Goal: Communication & Community: Participate in discussion

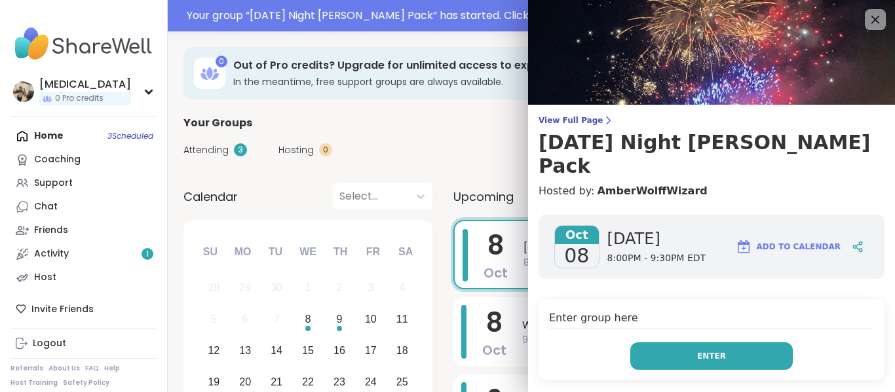
click at [662, 343] on button "Enter" at bounding box center [711, 357] width 162 height 28
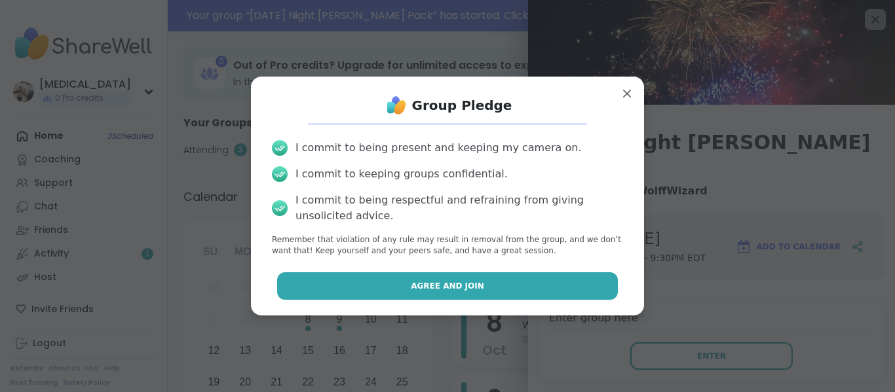
click at [539, 277] on button "Agree and Join" at bounding box center [447, 286] width 341 height 28
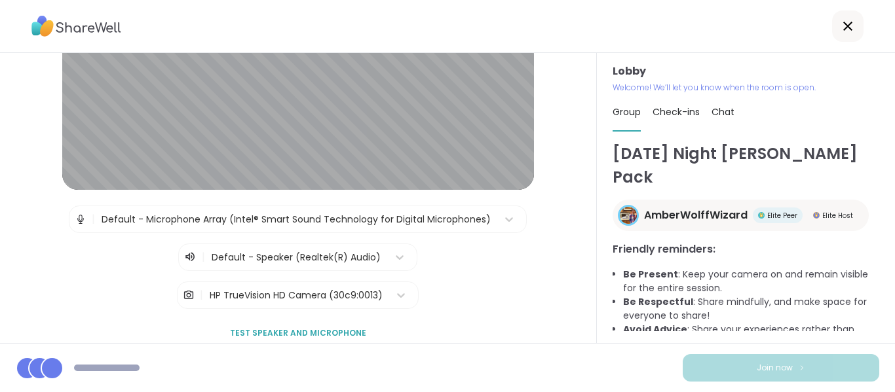
scroll to position [140, 0]
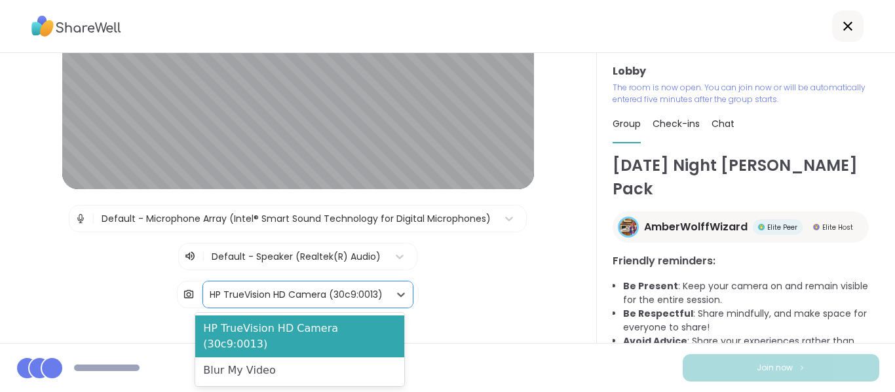
click at [319, 297] on div "HP TrueVision HD Camera (30c9:0013)" at bounding box center [296, 295] width 173 height 14
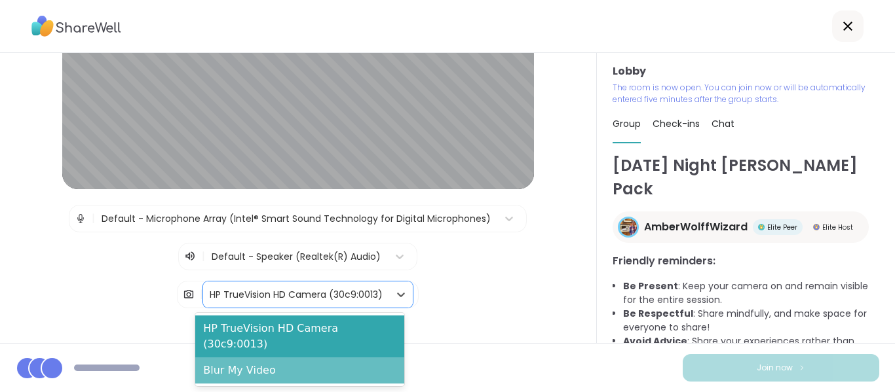
click at [295, 358] on div "Blur My Video" at bounding box center [299, 371] width 209 height 26
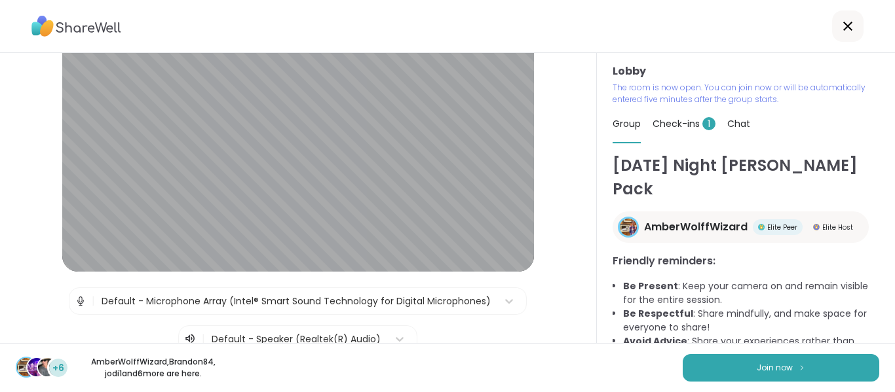
scroll to position [54, 0]
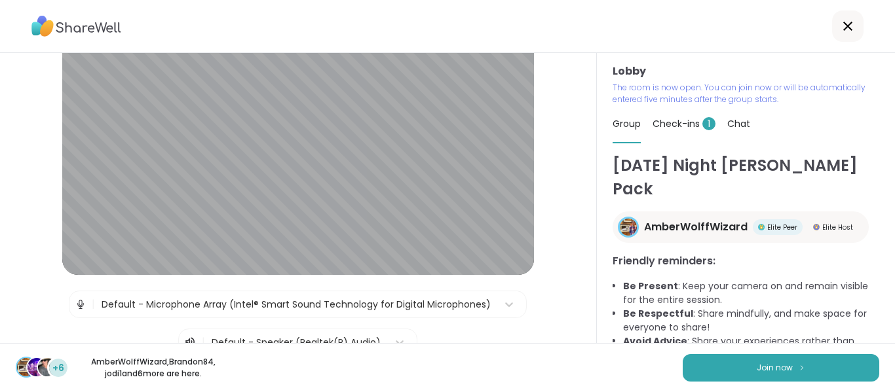
click at [688, 353] on div "+6 AmberWolffWizard , Brandon84 , jodi1 and 6 more are here. Join now" at bounding box center [447, 367] width 895 height 49
click at [697, 367] on button "Join now" at bounding box center [781, 368] width 196 height 28
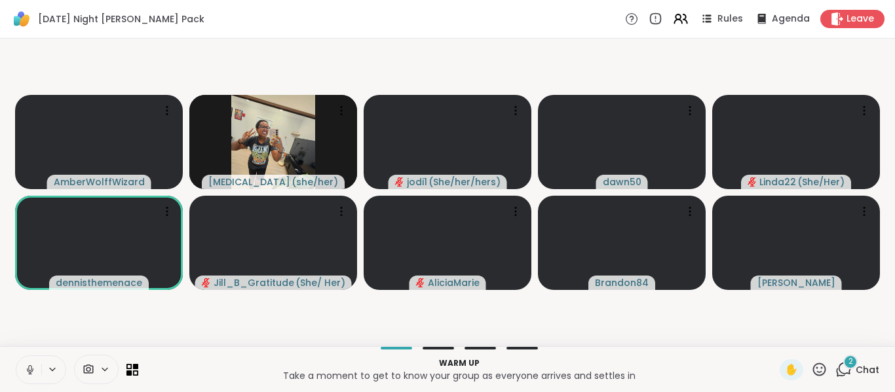
click at [27, 373] on icon at bounding box center [30, 370] width 12 height 12
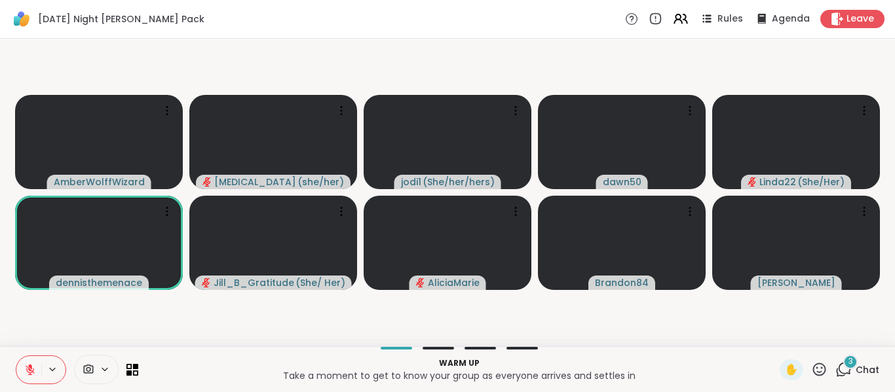
click at [843, 366] on div "3" at bounding box center [850, 362] width 14 height 14
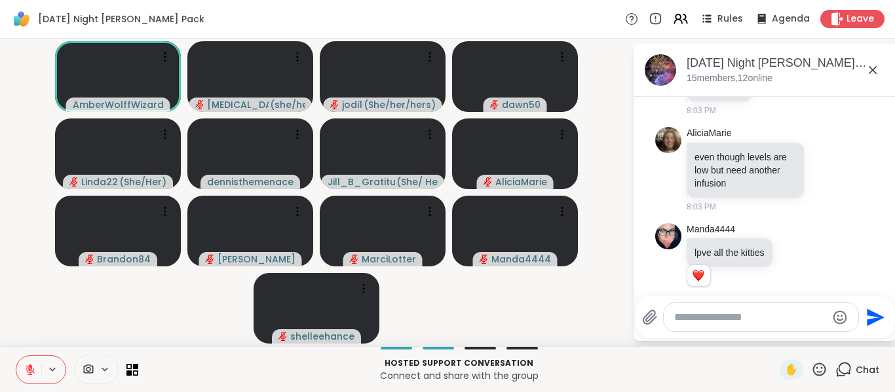
scroll to position [495, 0]
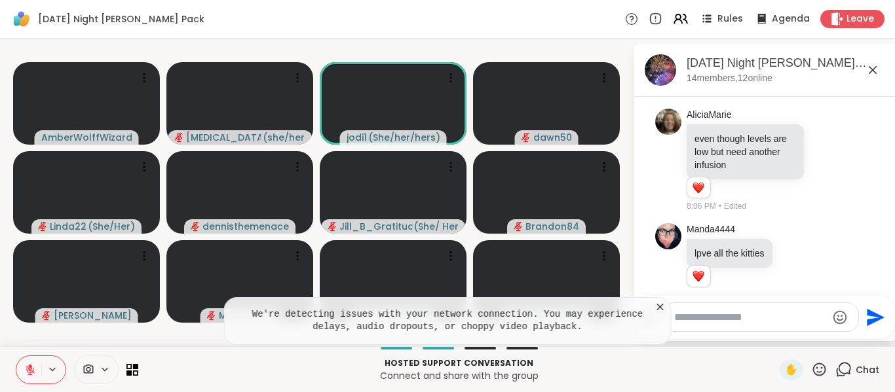
click at [664, 304] on icon at bounding box center [660, 307] width 13 height 13
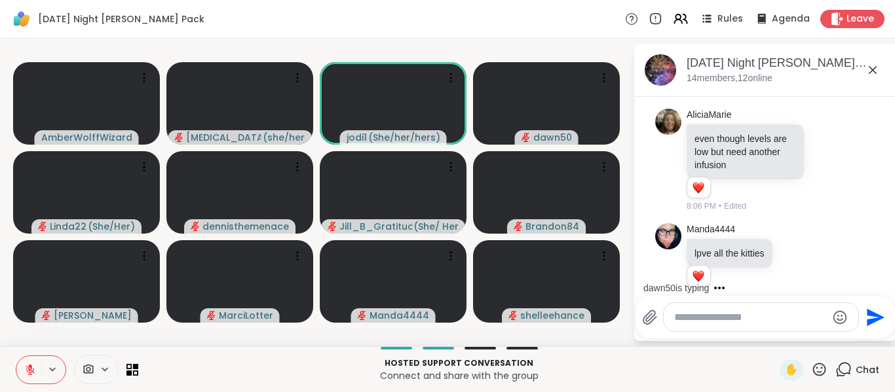
scroll to position [583, 0]
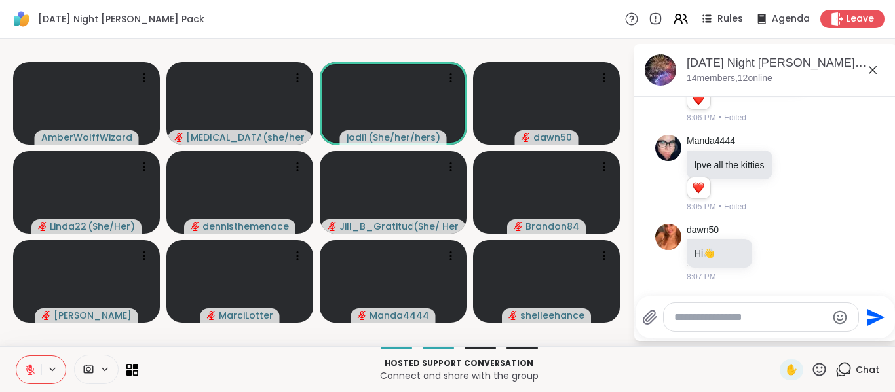
click at [625, 17] on icon at bounding box center [632, 19] width 14 height 14
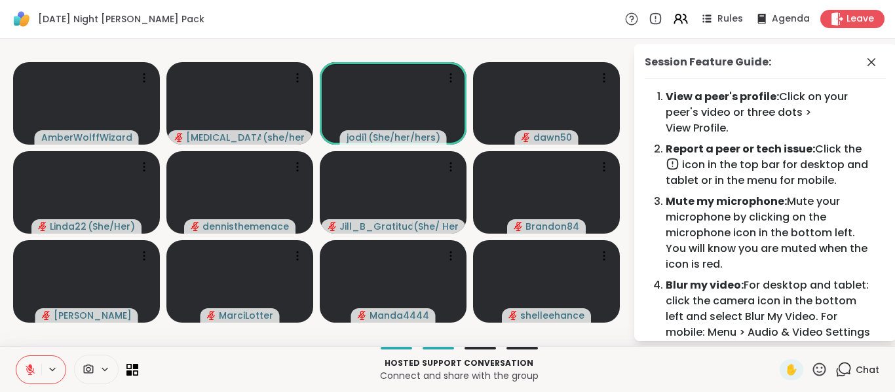
click at [625, 12] on div "Rules Agenda Leave" at bounding box center [754, 19] width 259 height 18
click at [863, 59] on icon at bounding box center [871, 62] width 16 height 16
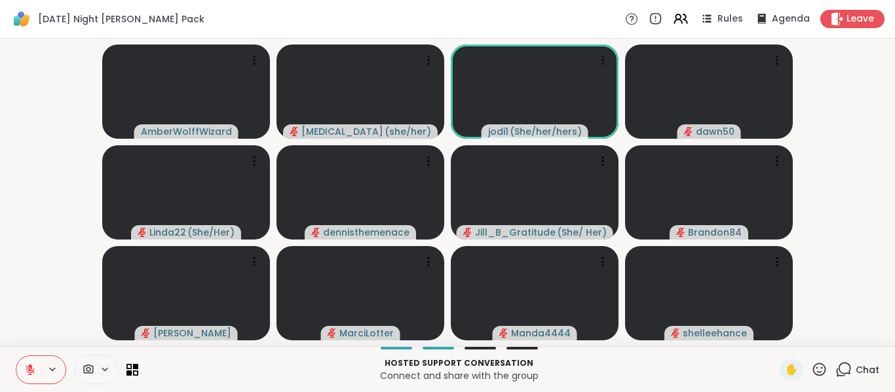
click at [840, 367] on icon at bounding box center [843, 370] width 16 height 16
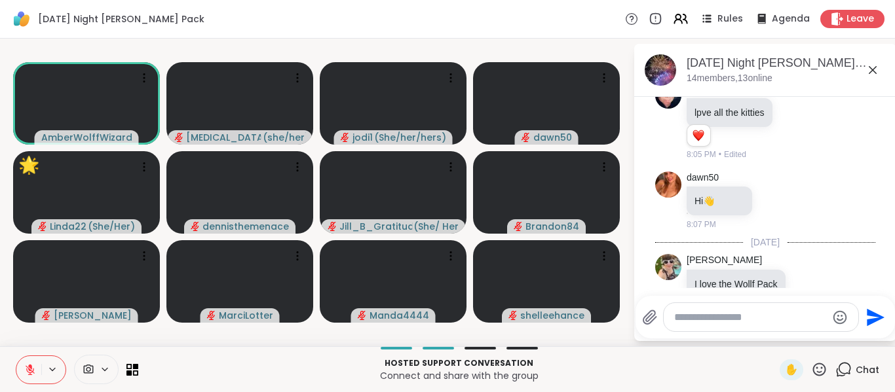
scroll to position [684, 0]
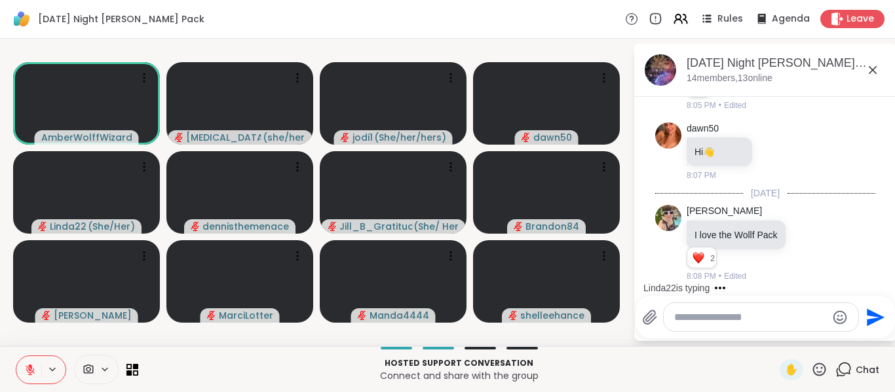
click at [715, 316] on textarea "Type your message" at bounding box center [750, 317] width 153 height 13
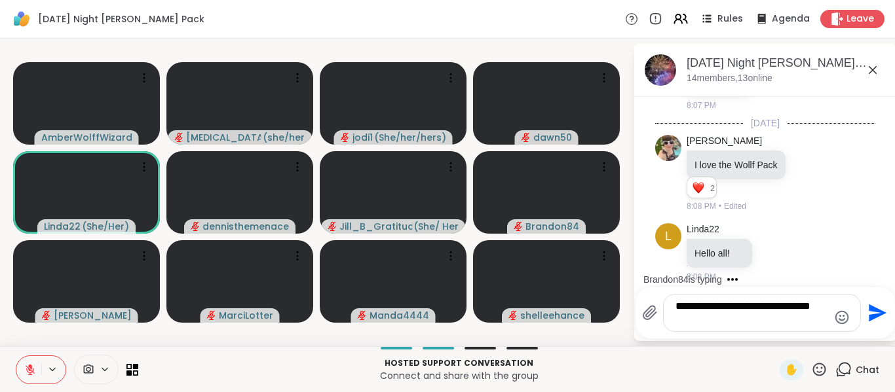
type textarea "**********"
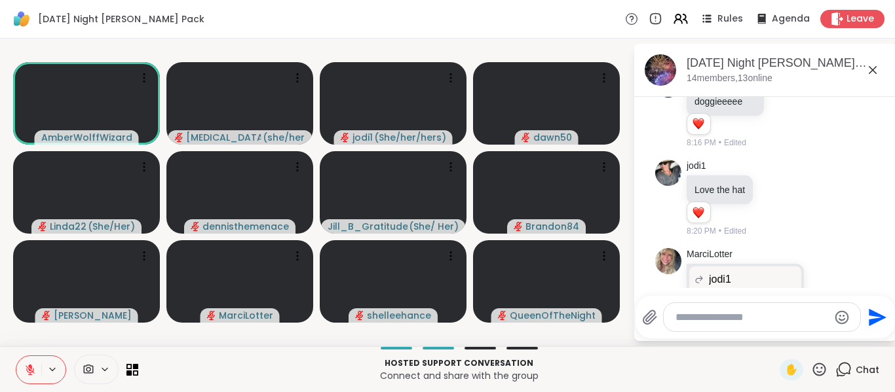
scroll to position [1776, 0]
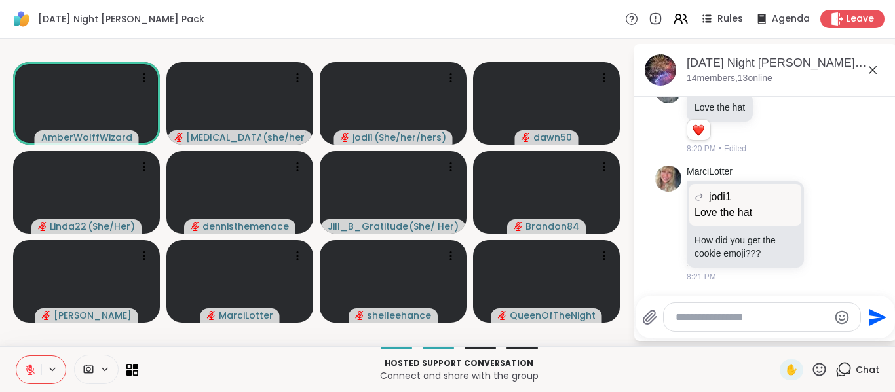
click at [31, 379] on button at bounding box center [28, 370] width 25 height 28
click at [26, 363] on button at bounding box center [28, 370] width 25 height 28
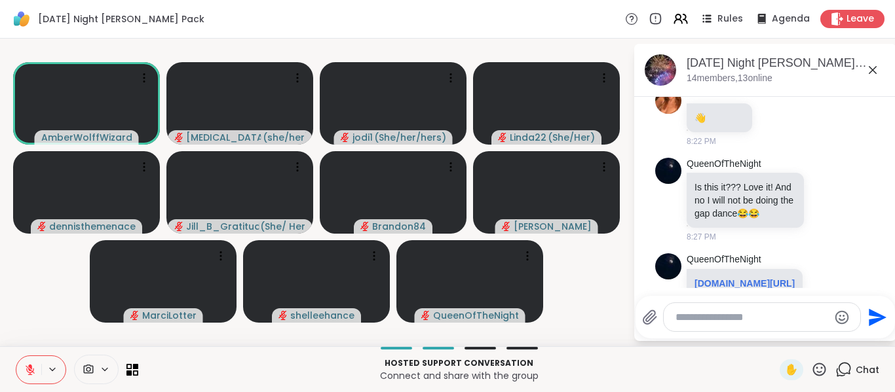
scroll to position [2211, 0]
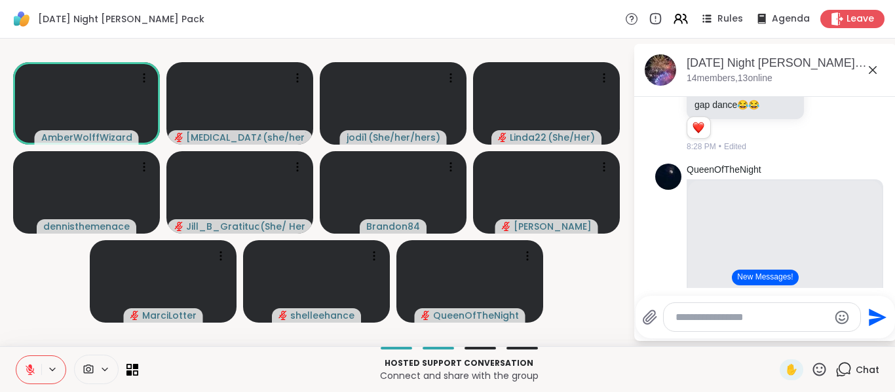
click at [27, 364] on icon at bounding box center [30, 370] width 12 height 12
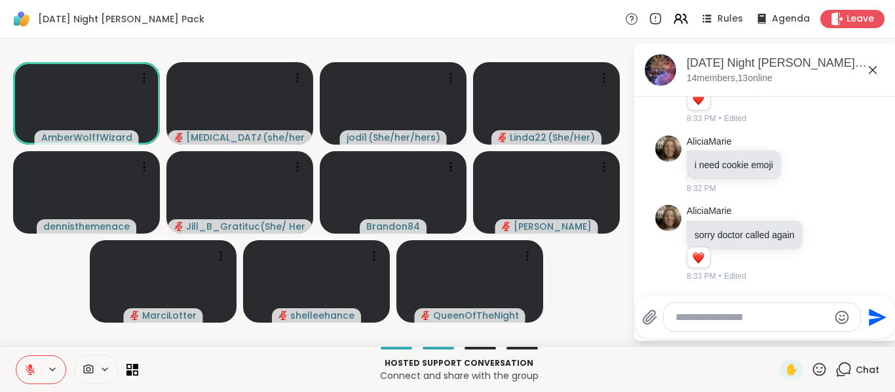
scroll to position [2772, 0]
click at [33, 364] on icon at bounding box center [30, 370] width 12 height 12
click at [126, 375] on icon at bounding box center [129, 373] width 6 height 6
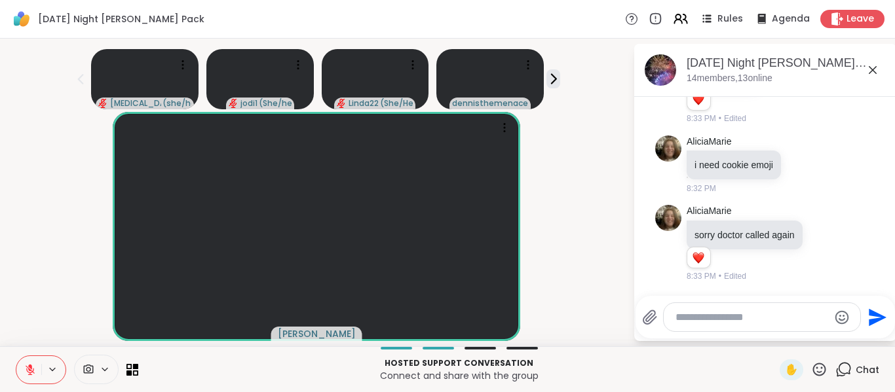
click at [93, 371] on icon at bounding box center [89, 369] width 10 height 9
click at [131, 366] on icon at bounding box center [129, 367] width 6 height 6
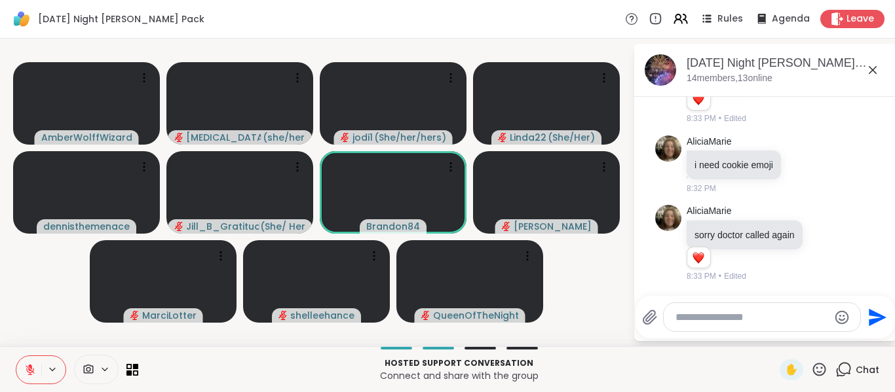
click at [24, 364] on icon at bounding box center [30, 370] width 12 height 12
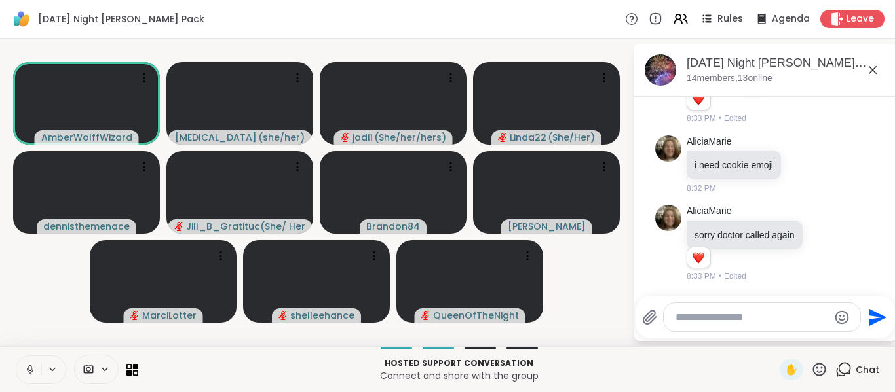
click at [32, 362] on button at bounding box center [28, 370] width 25 height 28
click at [134, 375] on icon at bounding box center [136, 373] width 6 height 6
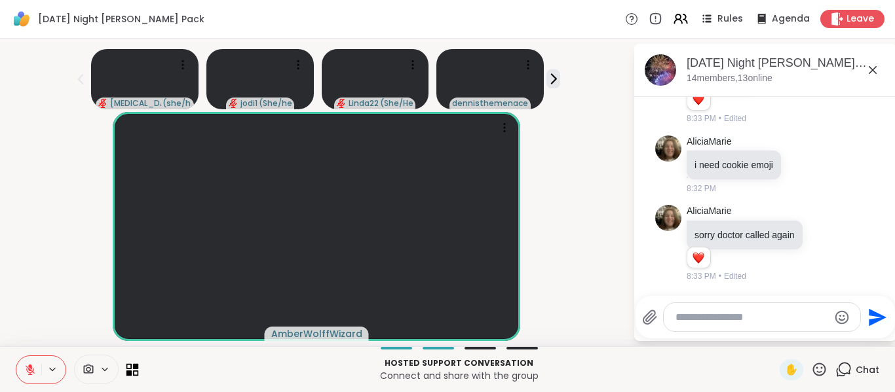
click at [136, 375] on icon at bounding box center [132, 370] width 12 height 12
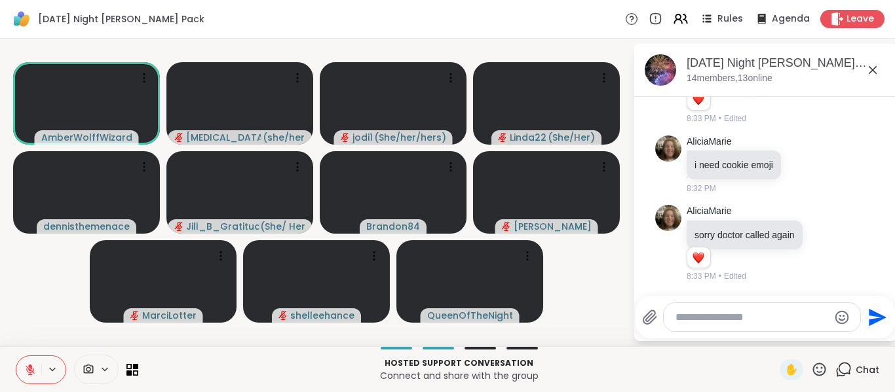
click at [18, 366] on button at bounding box center [28, 370] width 25 height 28
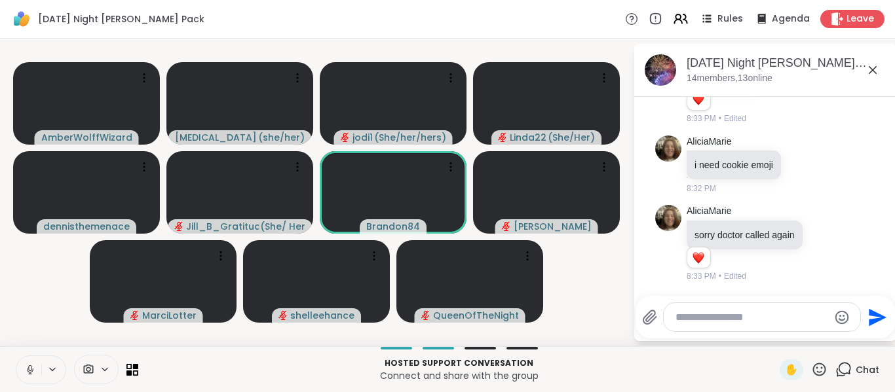
click at [26, 367] on icon at bounding box center [30, 370] width 12 height 12
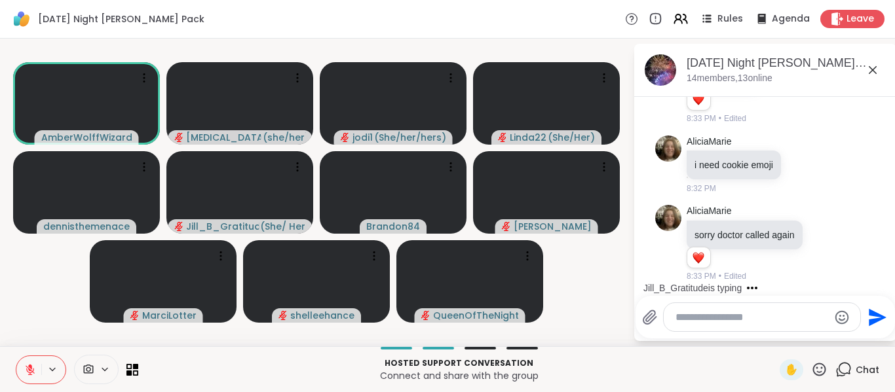
scroll to position [2842, 0]
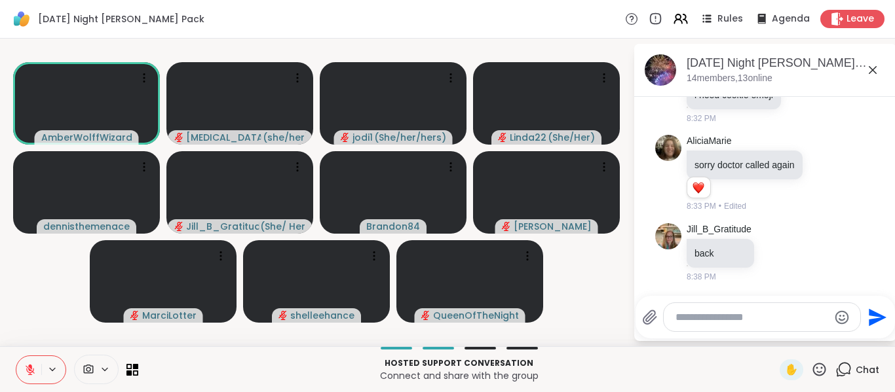
click at [29, 369] on icon at bounding box center [30, 369] width 9 height 9
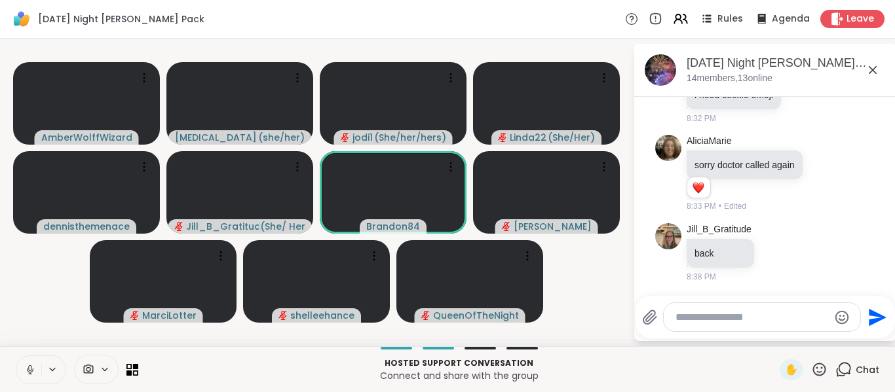
click at [24, 369] on icon at bounding box center [30, 370] width 12 height 12
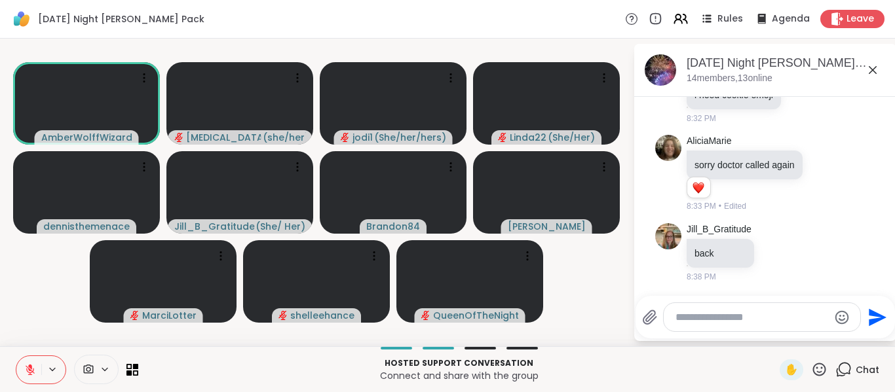
click at [22, 374] on button at bounding box center [28, 370] width 25 height 28
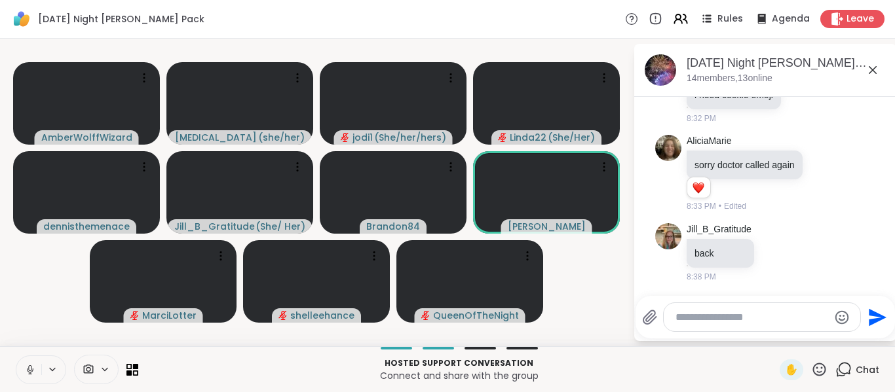
click at [30, 370] on icon at bounding box center [30, 370] width 12 height 12
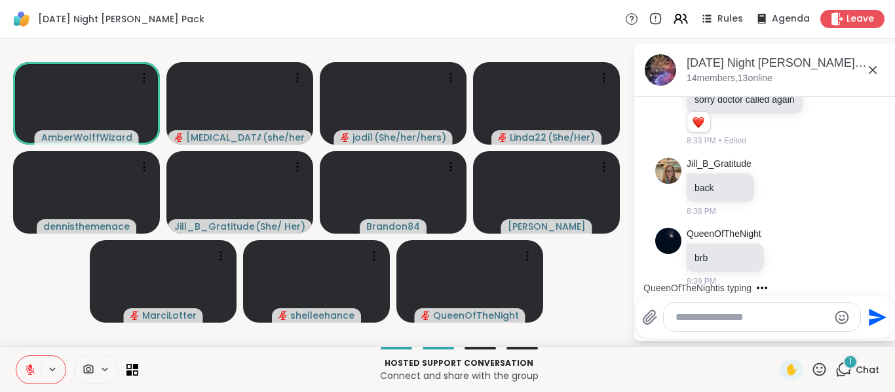
scroll to position [2912, 0]
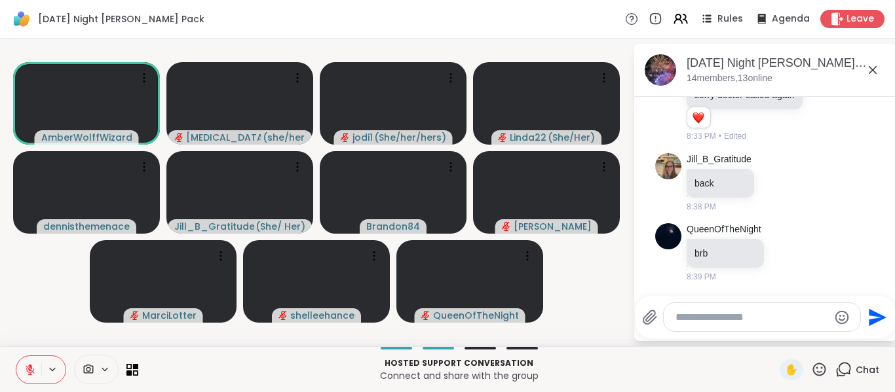
click at [32, 368] on icon at bounding box center [30, 370] width 12 height 12
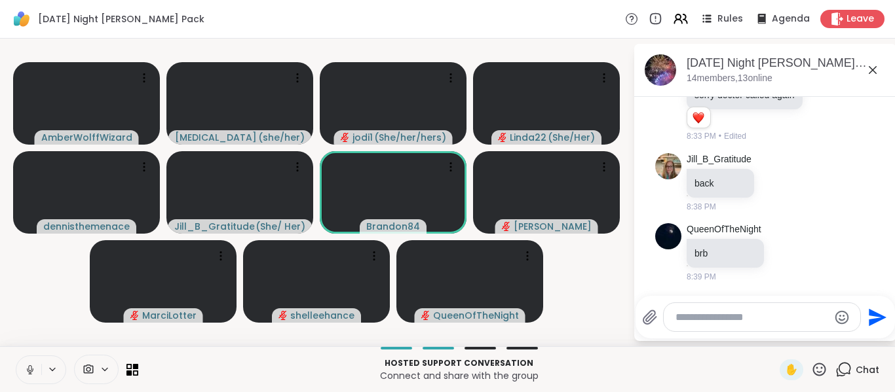
click at [24, 368] on icon at bounding box center [30, 370] width 12 height 12
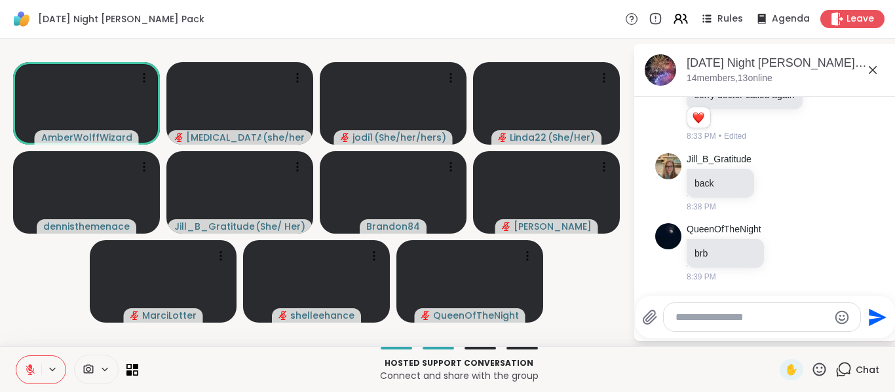
click at [24, 368] on icon at bounding box center [30, 370] width 12 height 12
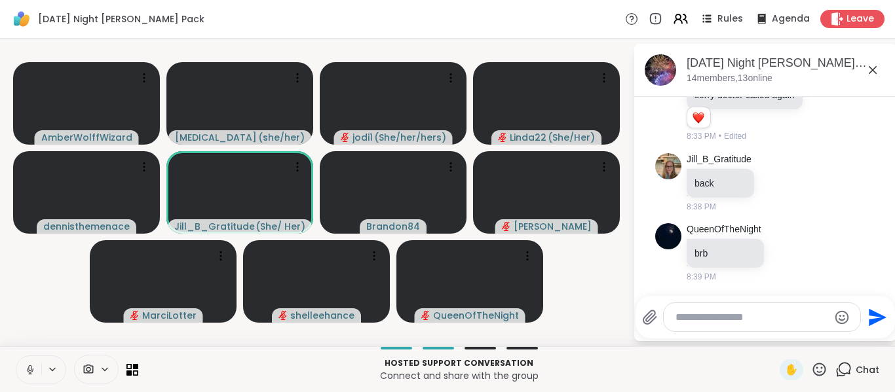
click at [26, 375] on icon at bounding box center [30, 370] width 12 height 12
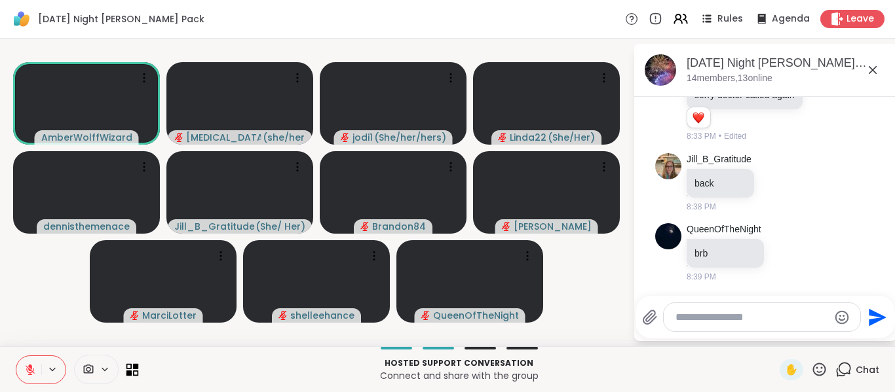
click at [136, 372] on icon at bounding box center [132, 370] width 12 height 12
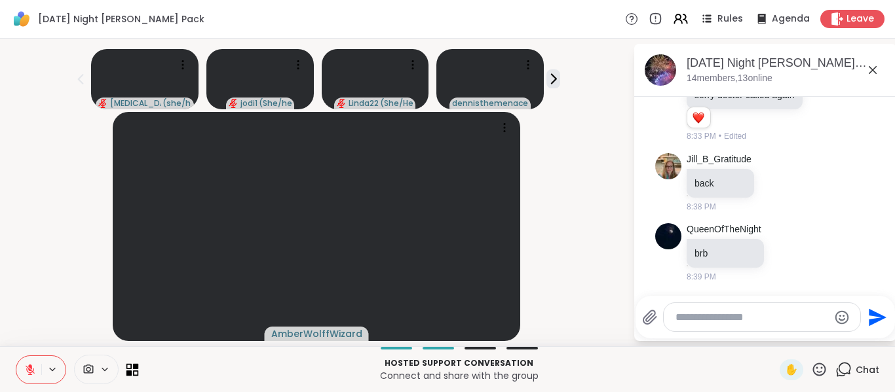
click at [132, 369] on icon at bounding box center [132, 370] width 12 height 12
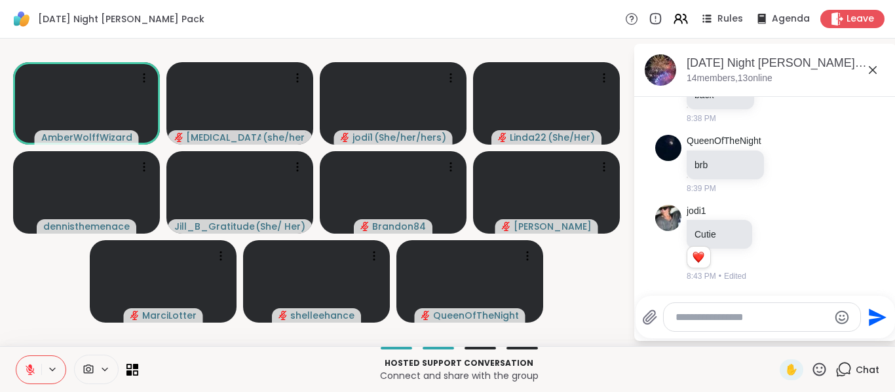
scroll to position [3001, 0]
click at [33, 365] on icon at bounding box center [30, 370] width 12 height 12
click at [24, 368] on button at bounding box center [28, 370] width 25 height 28
click at [28, 375] on icon at bounding box center [30, 370] width 12 height 12
click at [28, 371] on icon at bounding box center [30, 370] width 7 height 4
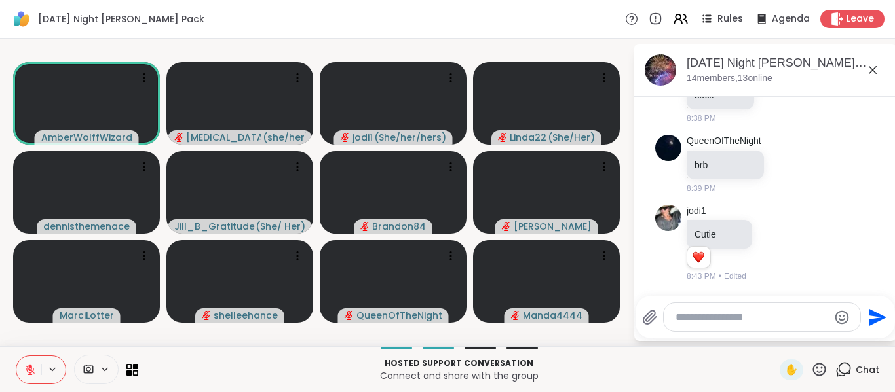
click at [24, 373] on icon at bounding box center [30, 370] width 12 height 12
click at [30, 367] on icon at bounding box center [30, 370] width 12 height 12
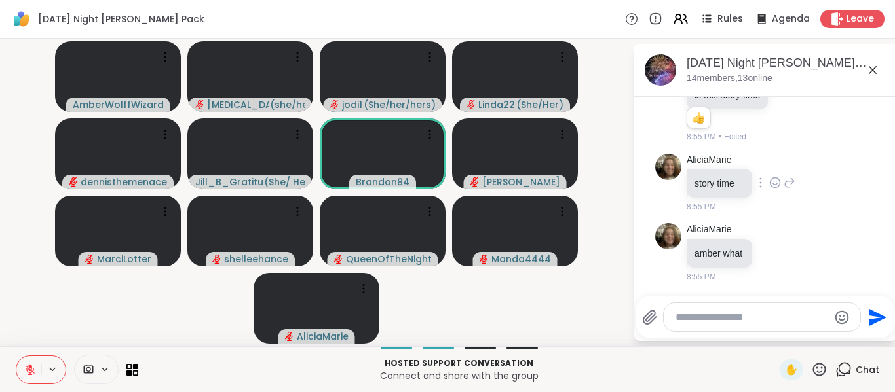
scroll to position [3387, 0]
click at [713, 324] on textarea "Type your message" at bounding box center [751, 317] width 153 height 13
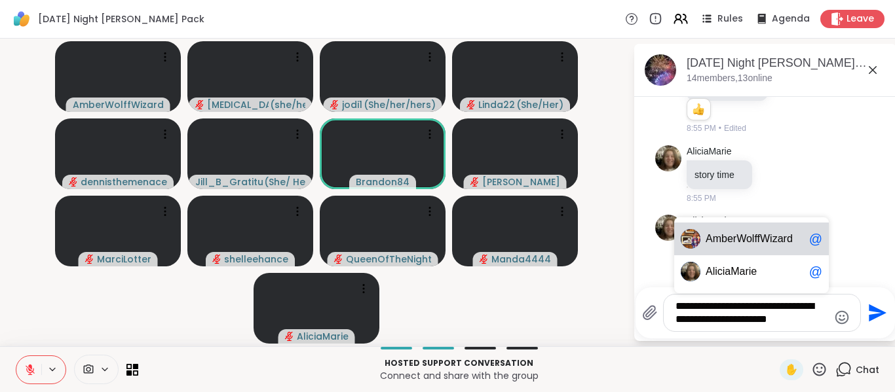
click at [753, 224] on div "Am berWolffWizard @" at bounding box center [751, 239] width 155 height 33
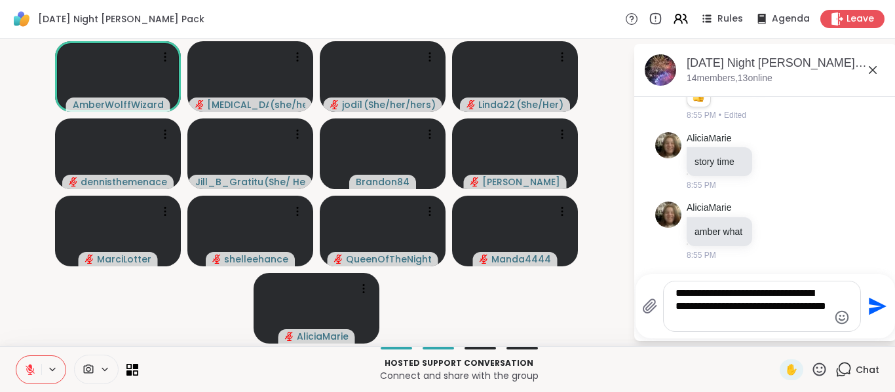
click at [747, 307] on textarea "**********" at bounding box center [751, 306] width 153 height 39
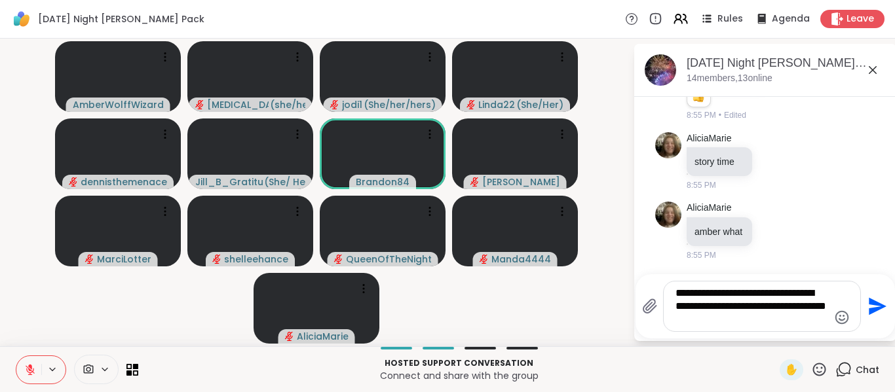
type textarea "**********"
click at [874, 309] on icon "Send" at bounding box center [878, 307] width 18 height 18
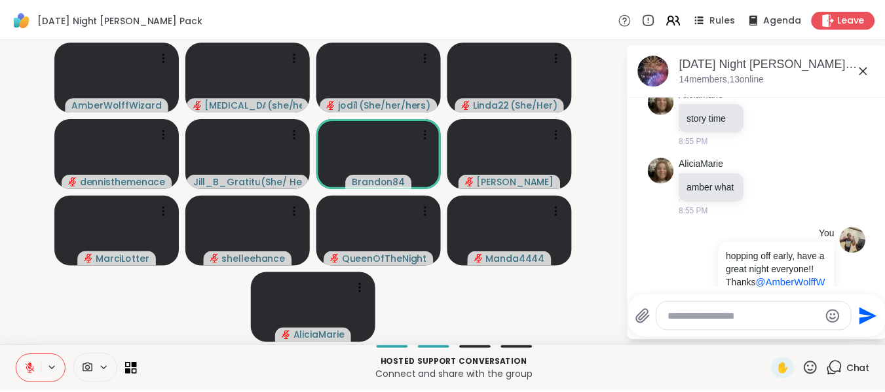
scroll to position [3509, 0]
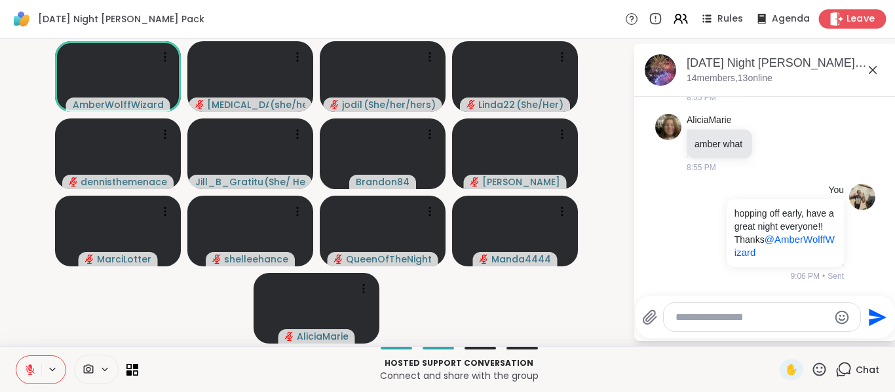
click at [855, 18] on span "Leave" at bounding box center [860, 19] width 29 height 14
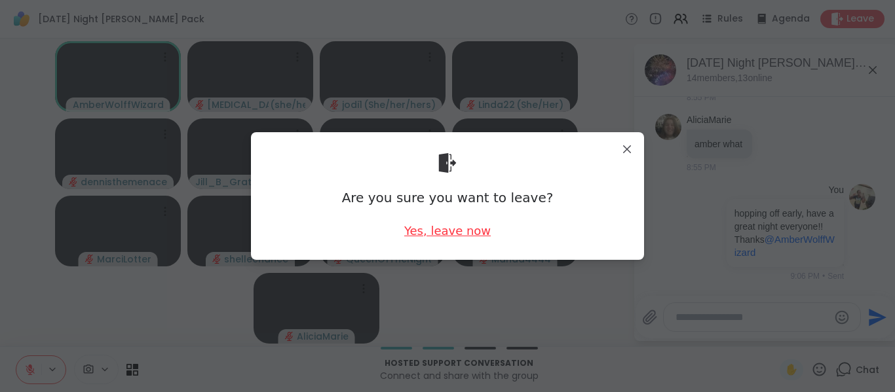
click at [434, 232] on div "Yes, leave now" at bounding box center [447, 231] width 86 height 16
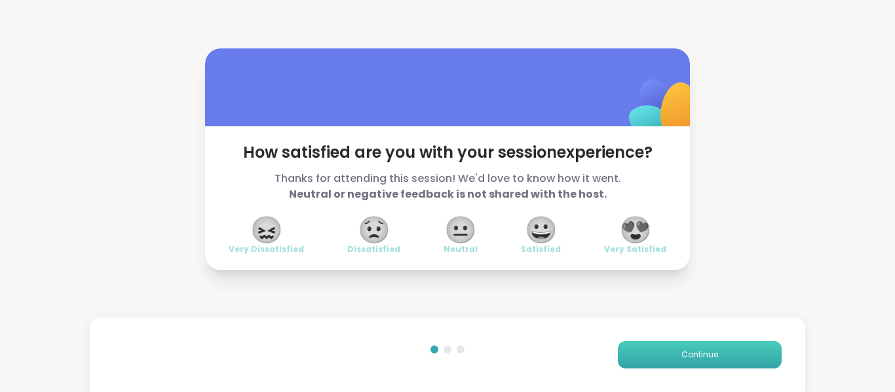
click at [652, 354] on button "Continue" at bounding box center [700, 355] width 164 height 28
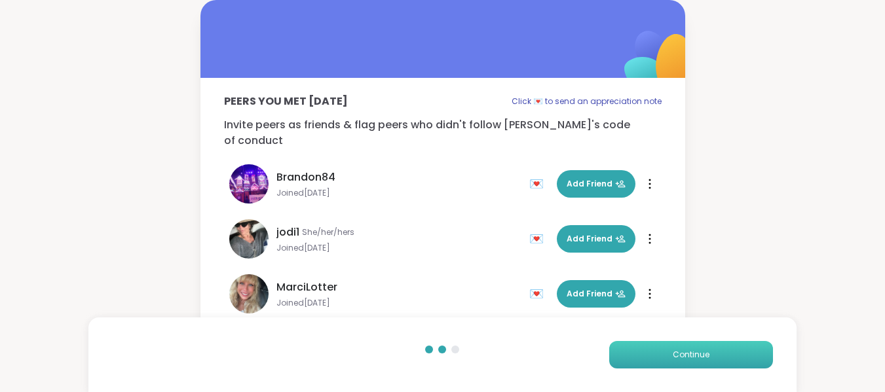
click at [652, 354] on button "Continue" at bounding box center [691, 355] width 164 height 28
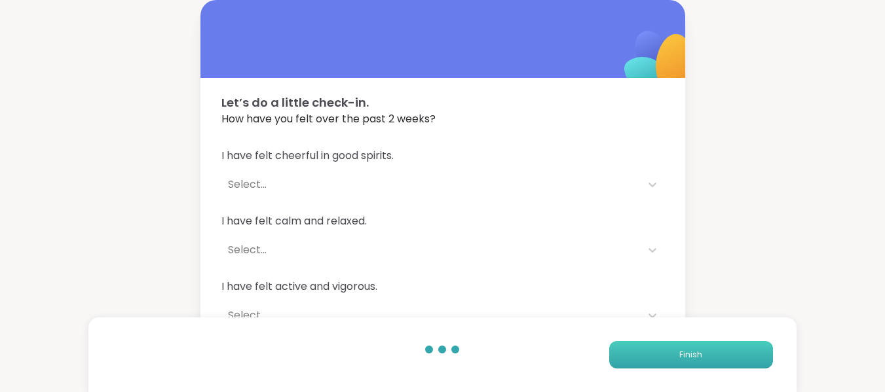
click at [652, 354] on button "Finish" at bounding box center [691, 355] width 164 height 28
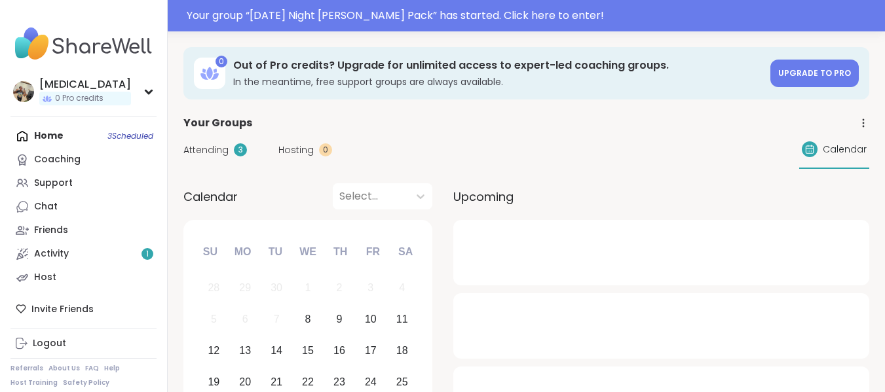
click at [202, 153] on span "Attending" at bounding box center [205, 150] width 45 height 14
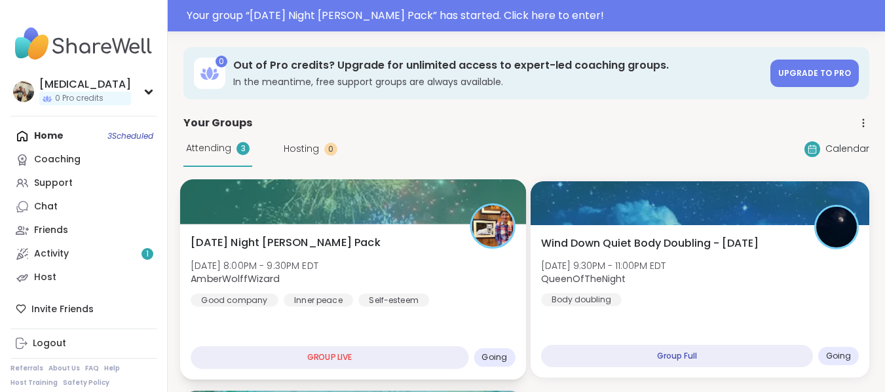
click at [358, 236] on div "Wednesday Night Wolff Pack Wed, Oct 08 | 8:00PM - 9:30PM EDT AmberWolffWizard G…" at bounding box center [353, 271] width 324 height 72
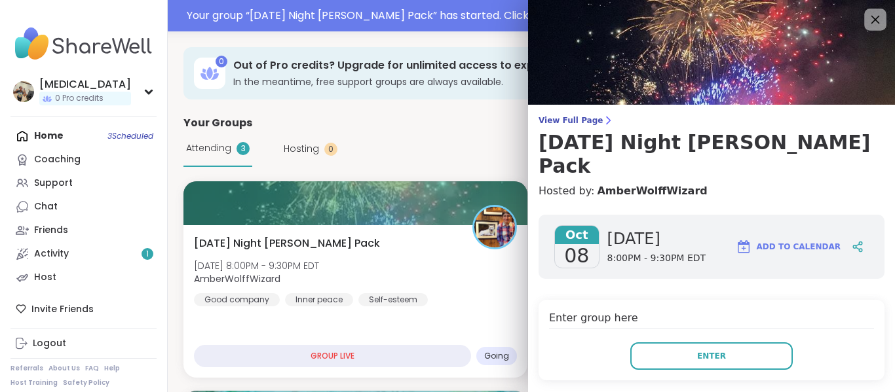
click at [867, 26] on icon at bounding box center [875, 19] width 16 height 16
